Goal: Information Seeking & Learning: Learn about a topic

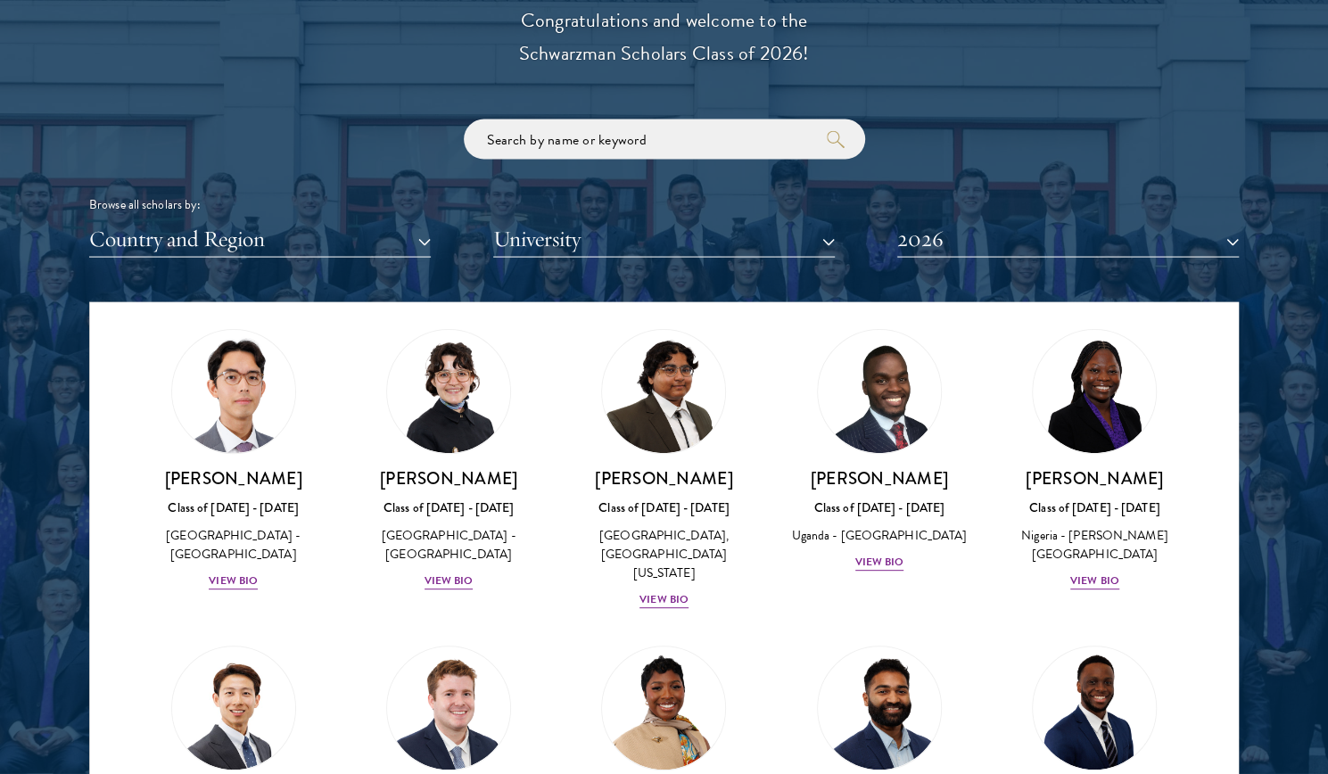
scroll to position [401, 0]
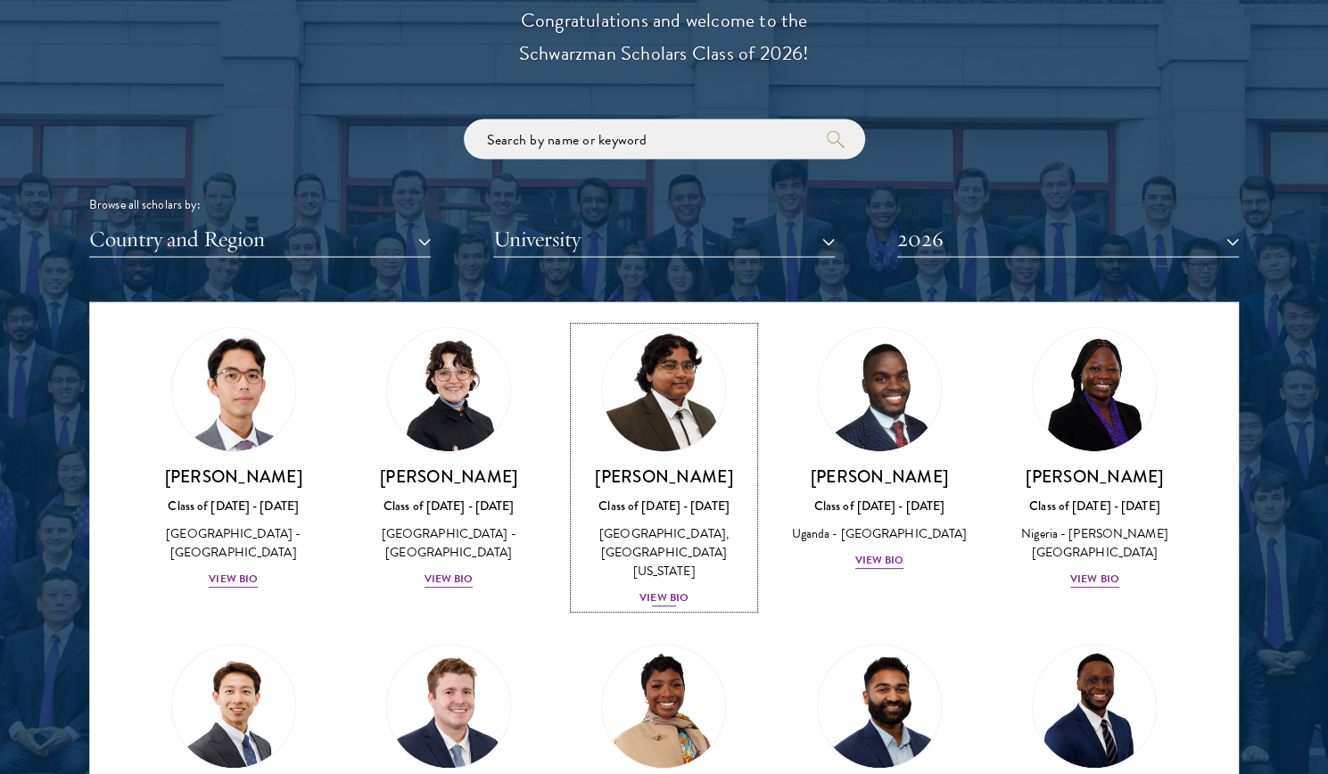
click at [654, 590] on div "View Bio" at bounding box center [663, 598] width 49 height 17
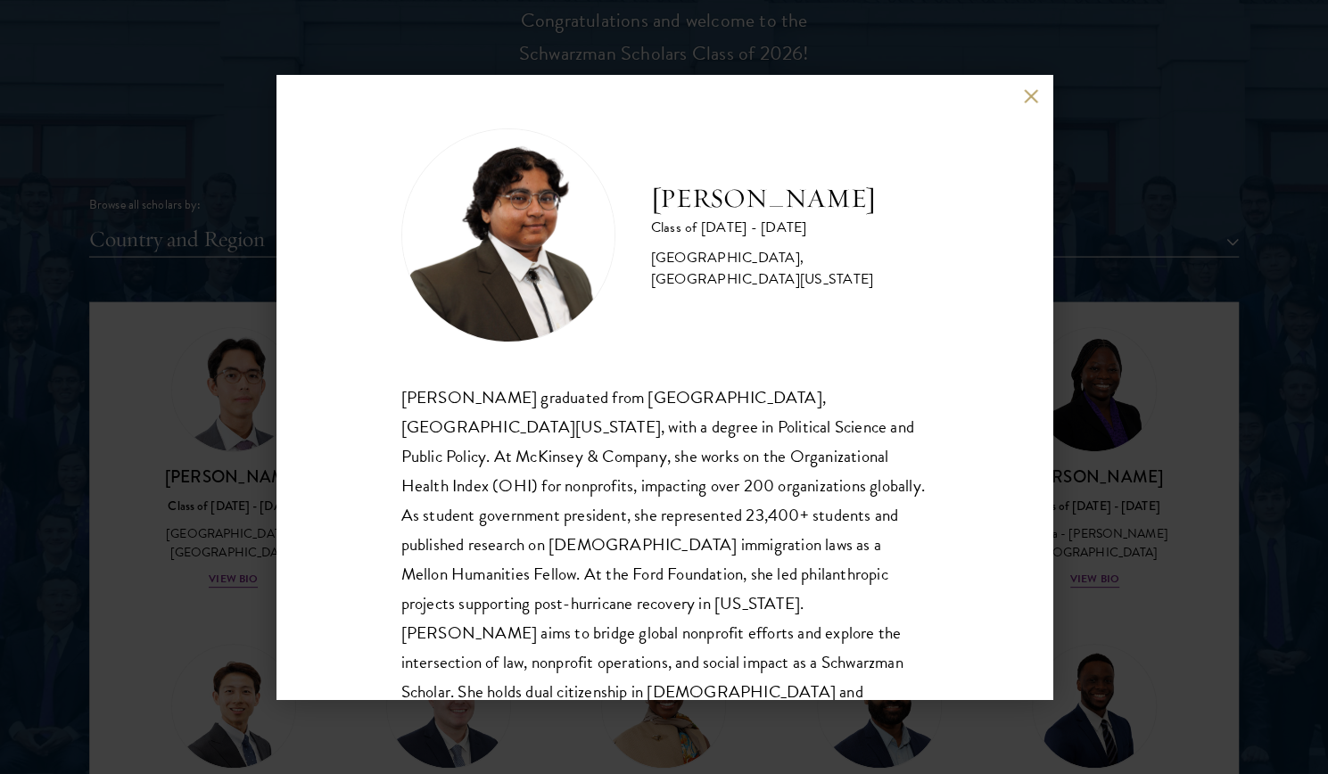
scroll to position [61, 0]
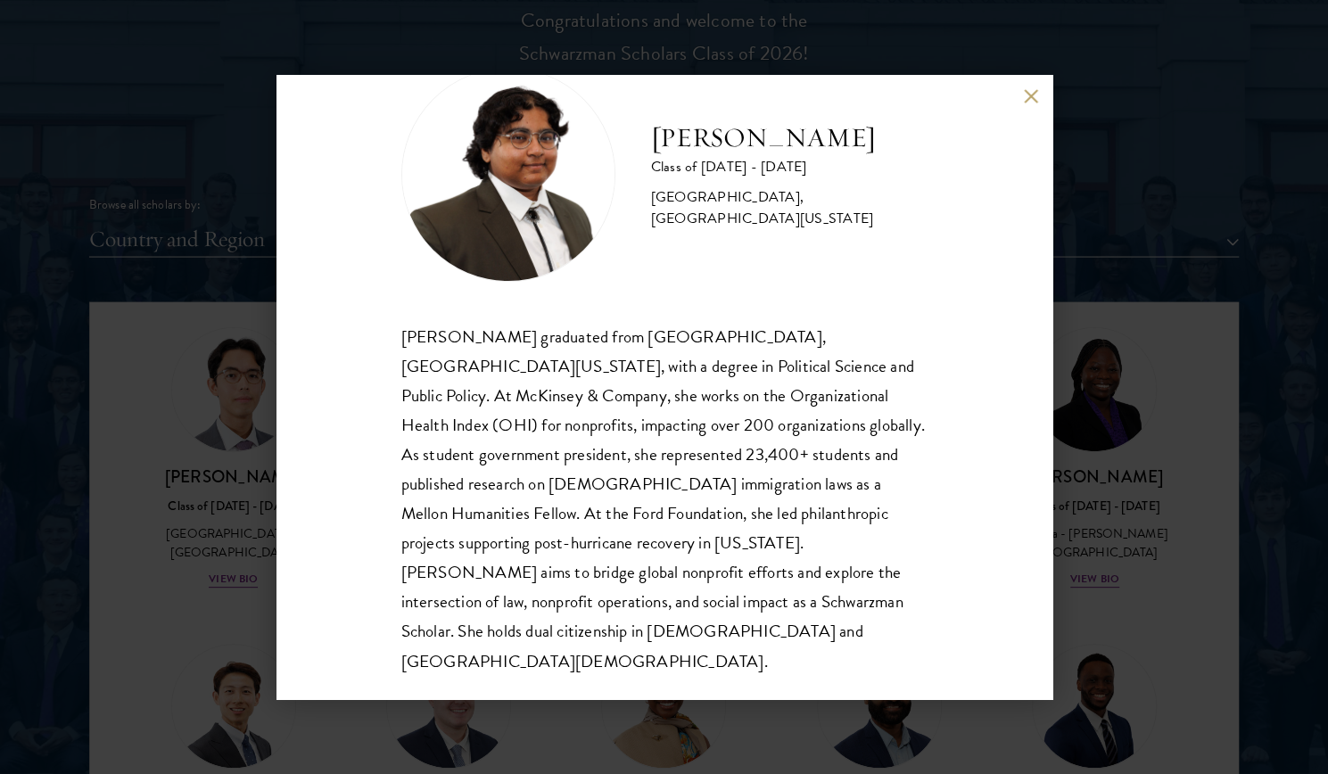
click at [1024, 101] on button at bounding box center [1031, 95] width 15 height 15
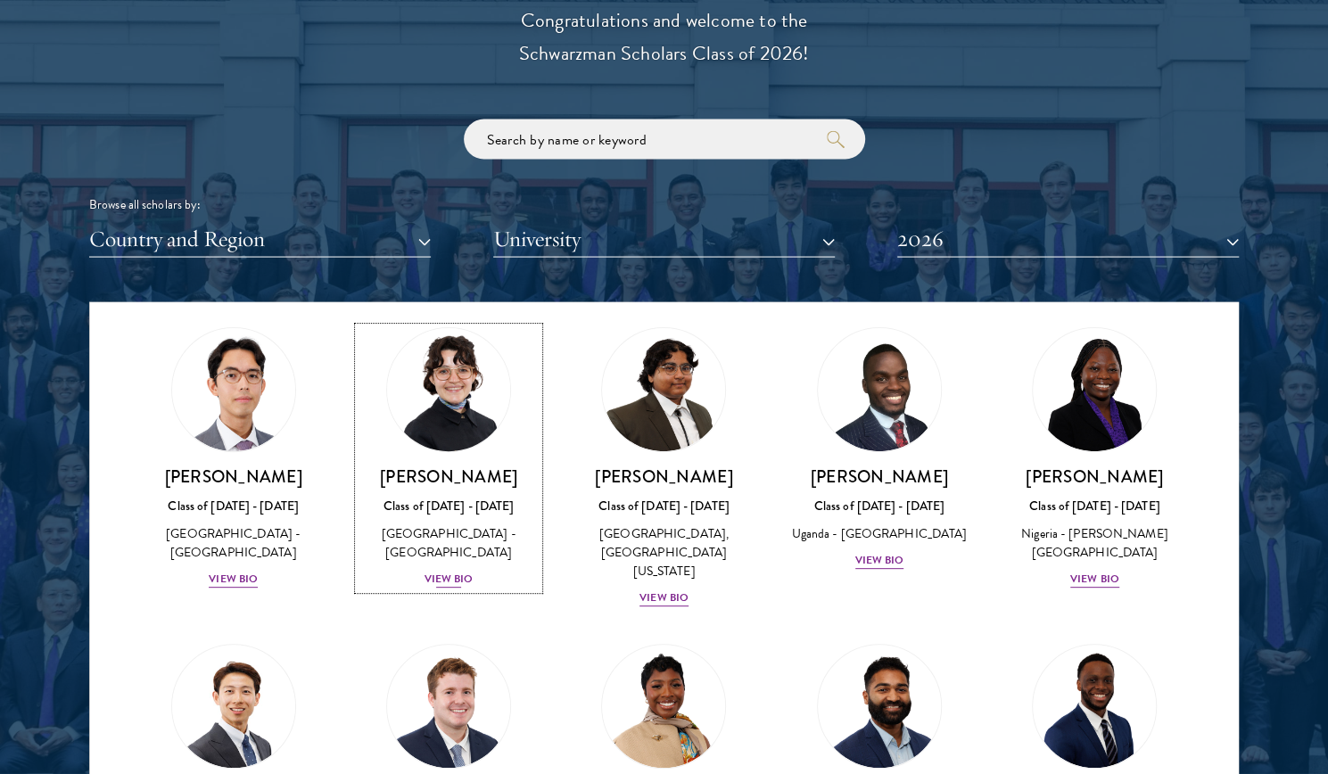
click at [439, 572] on div "View Bio" at bounding box center [448, 580] width 49 height 17
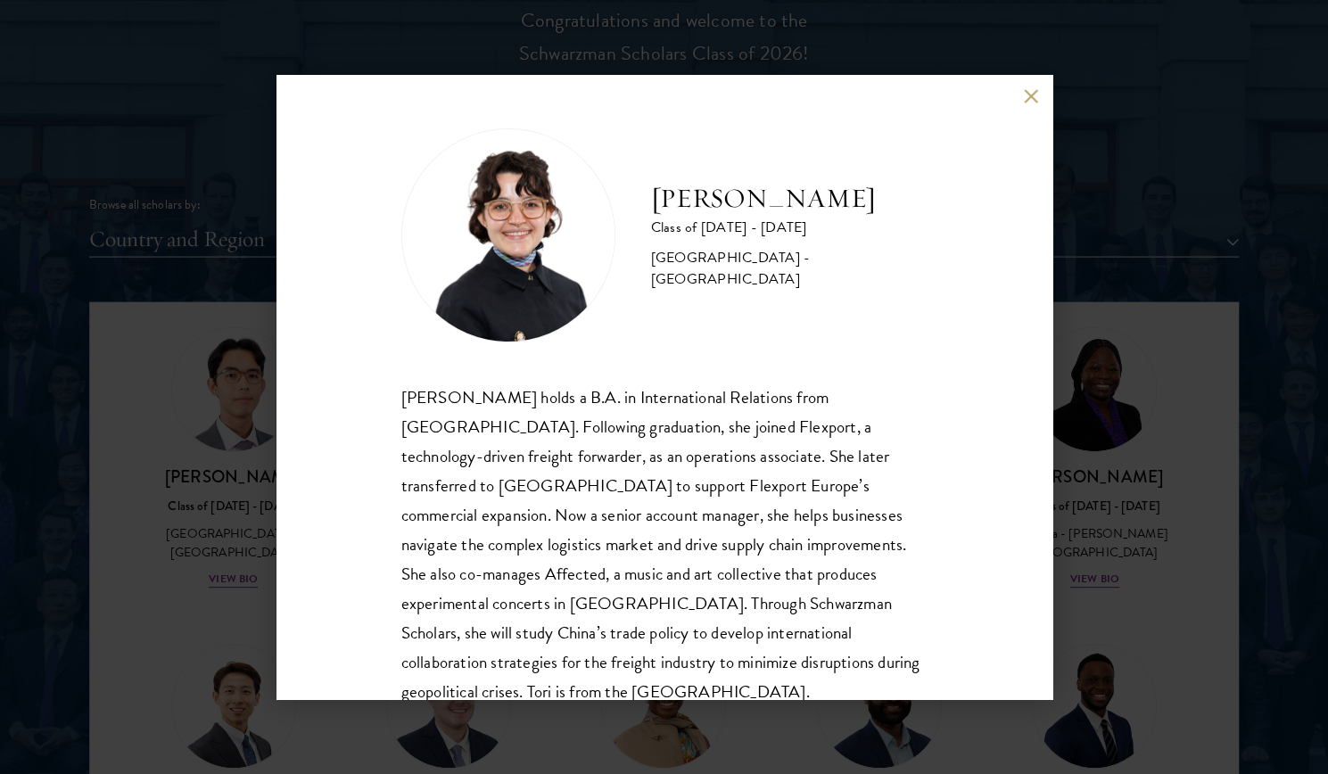
scroll to position [61, 0]
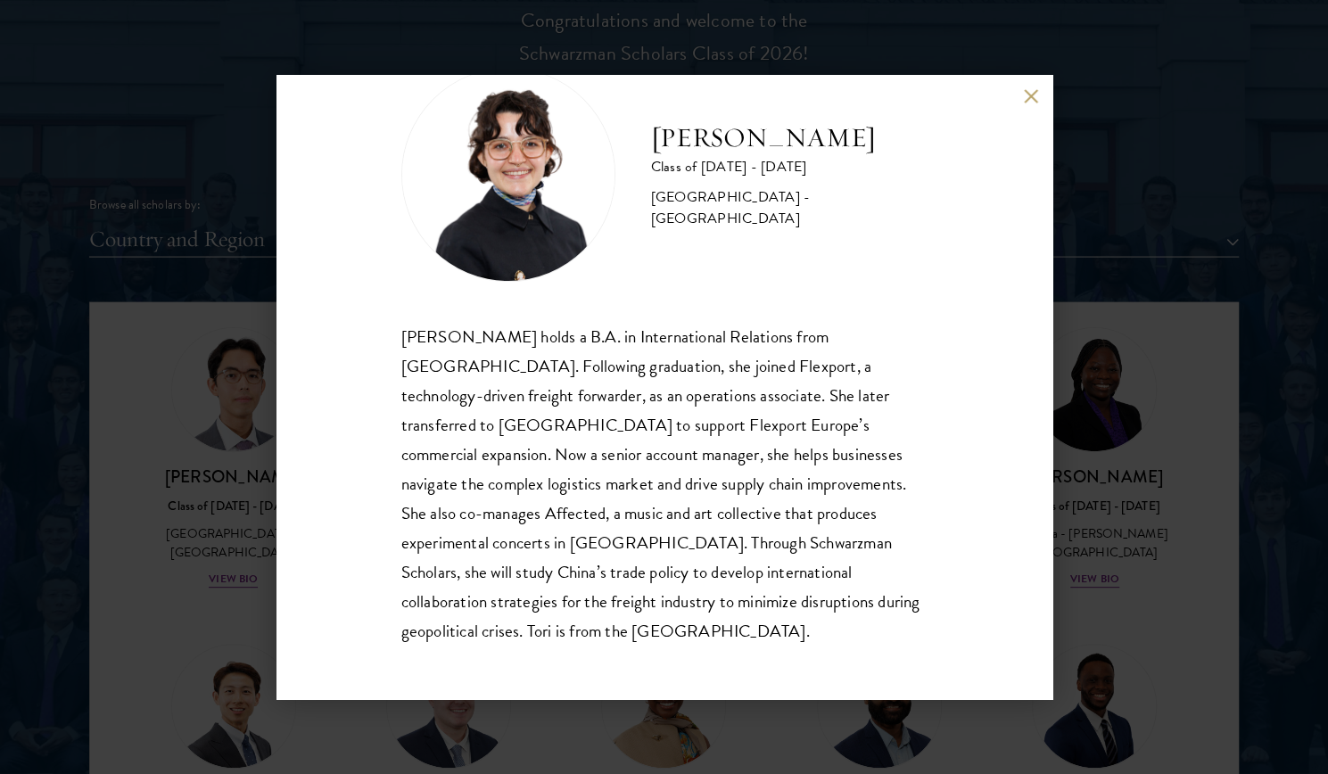
click at [1026, 99] on button at bounding box center [1031, 95] width 15 height 15
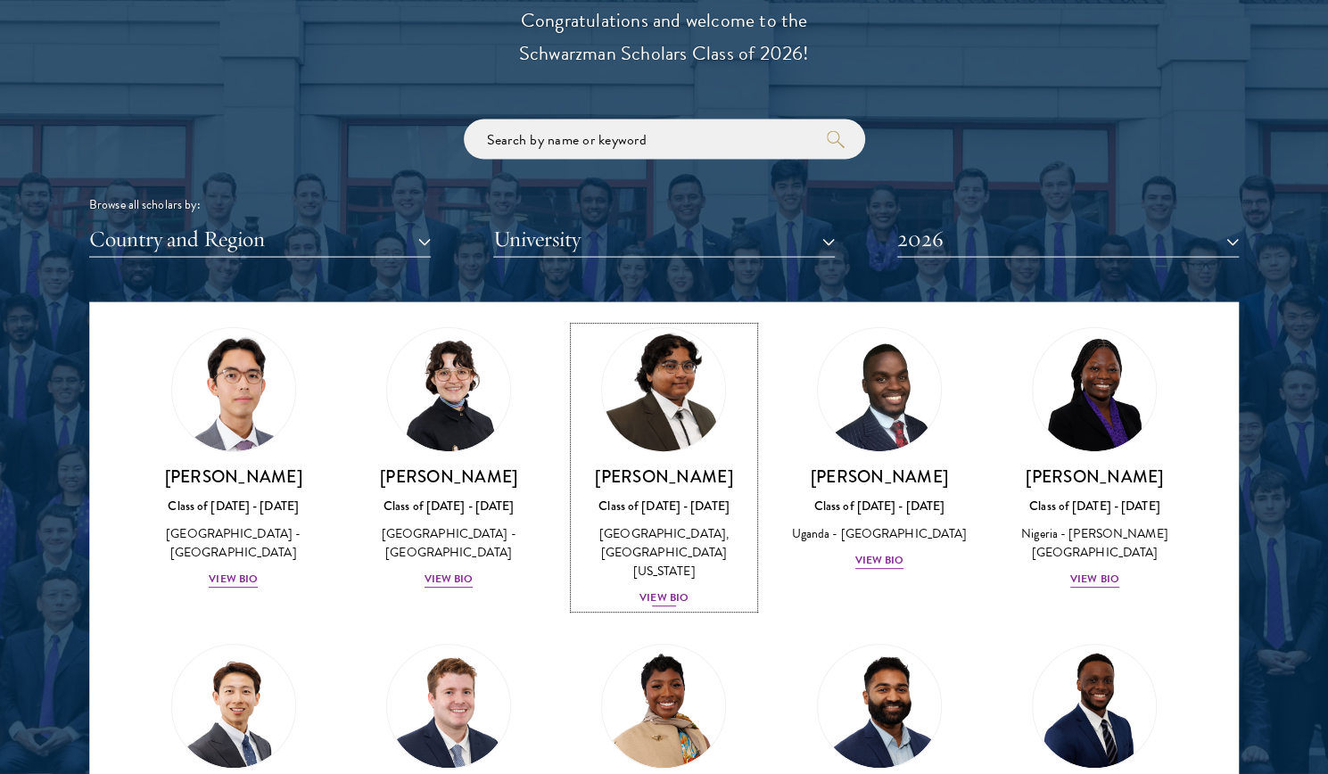
click at [660, 590] on div "View Bio" at bounding box center [663, 598] width 49 height 17
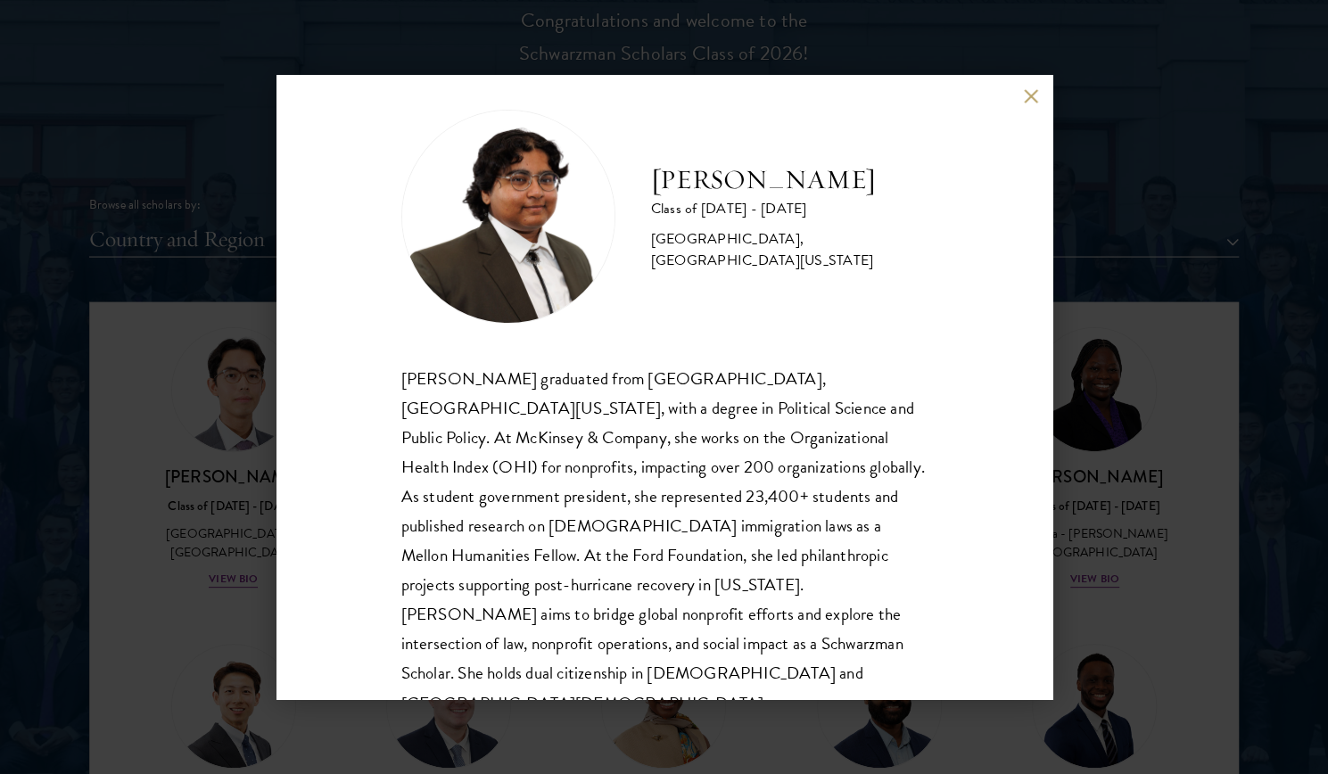
scroll to position [61, 0]
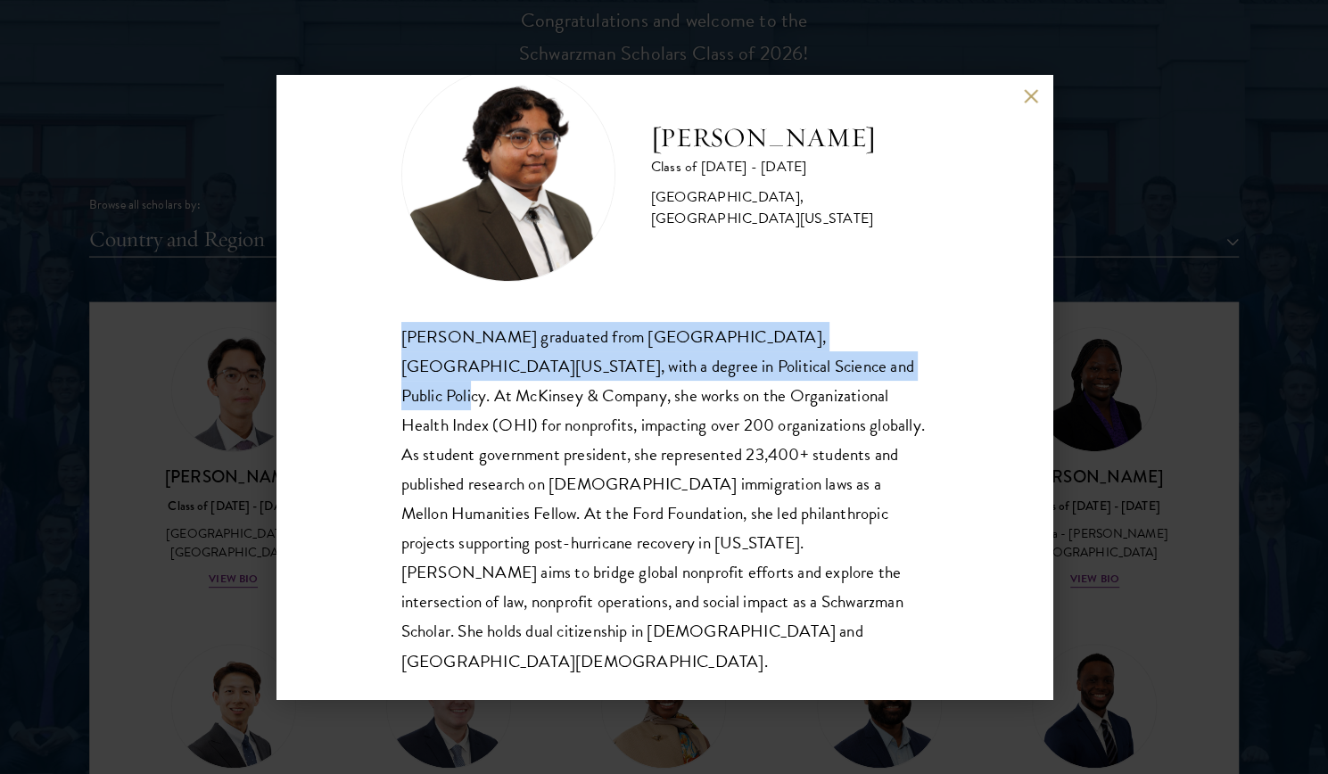
drag, startPoint x: 397, startPoint y: 335, endPoint x: 785, endPoint y: 367, distance: 389.2
click at [785, 367] on div "[PERSON_NAME] Class of [DATE] - [DATE] [GEOGRAPHIC_DATA] - [GEOGRAPHIC_DATA], […" at bounding box center [664, 387] width 776 height 624
copy div "[PERSON_NAME] graduated from [GEOGRAPHIC_DATA], [GEOGRAPHIC_DATA][US_STATE], wi…"
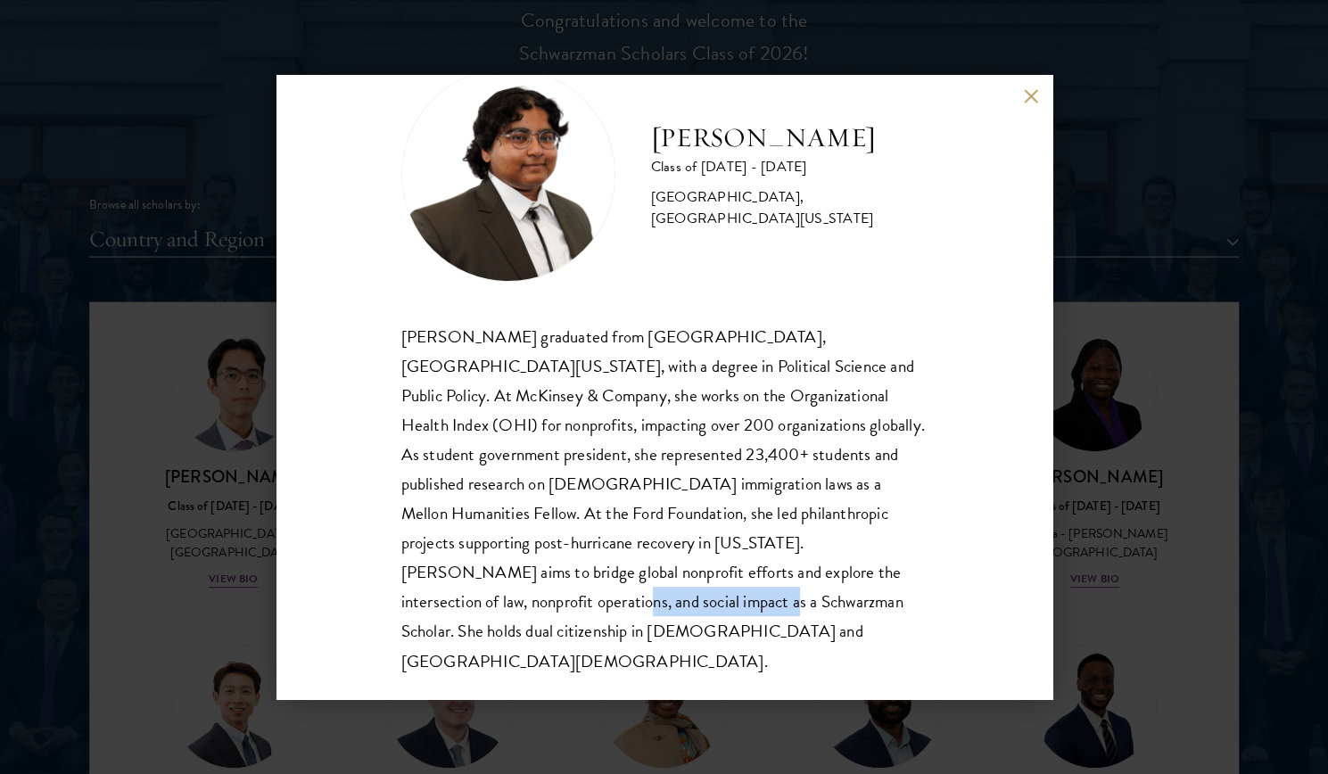
drag, startPoint x: 452, startPoint y: 601, endPoint x: 617, endPoint y: 597, distance: 165.0
click at [617, 597] on div "[PERSON_NAME] graduated from [GEOGRAPHIC_DATA], [GEOGRAPHIC_DATA][US_STATE], wi…" at bounding box center [664, 499] width 526 height 354
copy div "as a Schwarzman Scholar"
click at [671, 527] on div "[PERSON_NAME] graduated from [GEOGRAPHIC_DATA], [GEOGRAPHIC_DATA][US_STATE], wi…" at bounding box center [664, 499] width 526 height 354
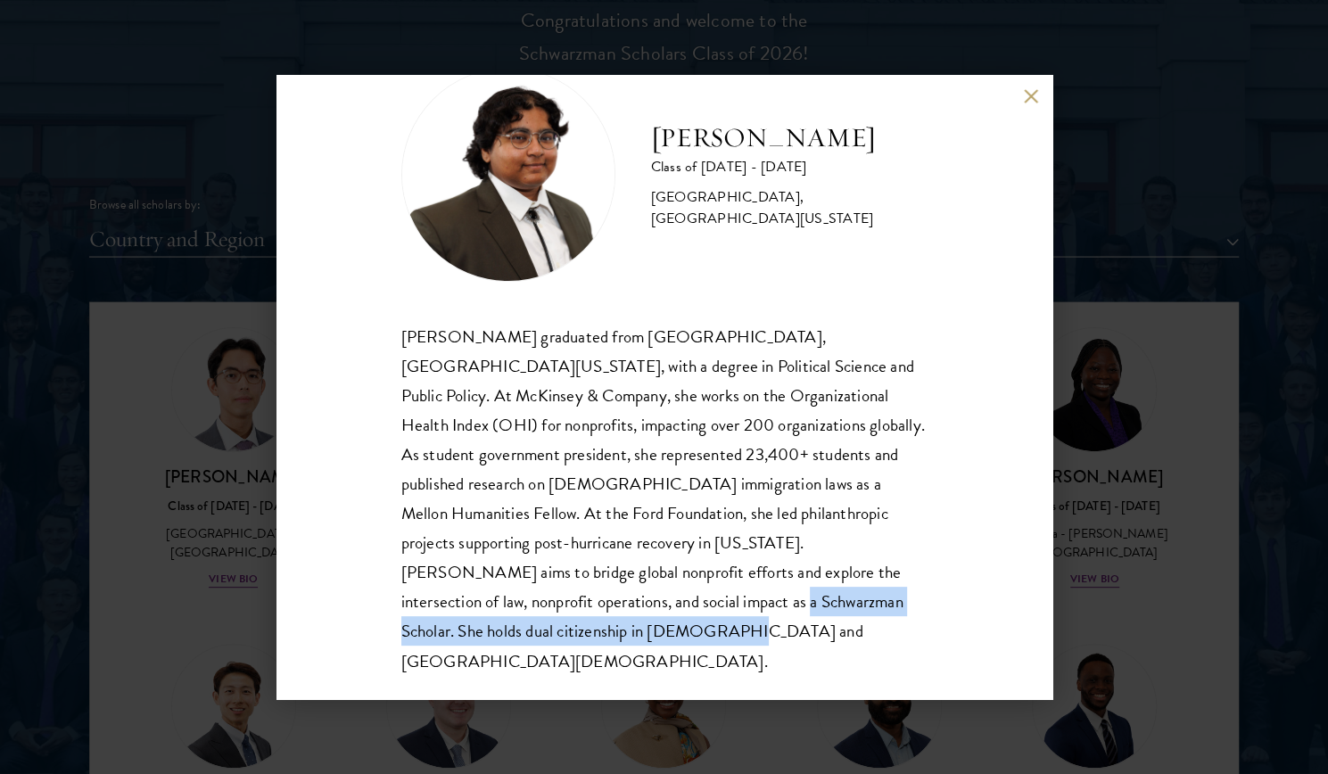
drag, startPoint x: 625, startPoint y: 598, endPoint x: 649, endPoint y: 625, distance: 36.0
click at [649, 625] on div "[PERSON_NAME] graduated from [GEOGRAPHIC_DATA], [GEOGRAPHIC_DATA][US_STATE], wi…" at bounding box center [664, 499] width 526 height 354
copy div "She holds dual citizenship in [DEMOGRAPHIC_DATA] and [GEOGRAPHIC_DATA][DEMOGRAP…"
